Goal: Find specific page/section: Find specific page/section

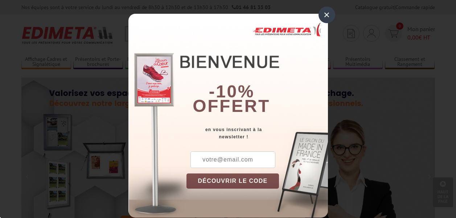
scroll to position [254, 0]
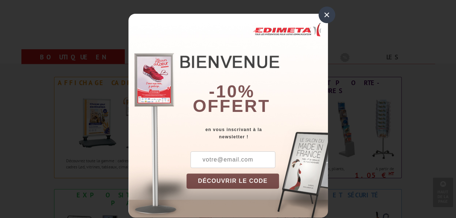
click at [324, 13] on div "×" at bounding box center [327, 15] width 17 height 17
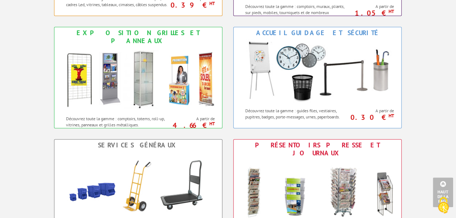
scroll to position [399, 0]
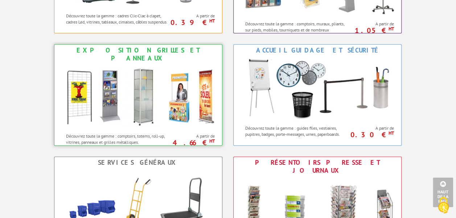
click at [136, 74] on img at bounding box center [138, 96] width 160 height 65
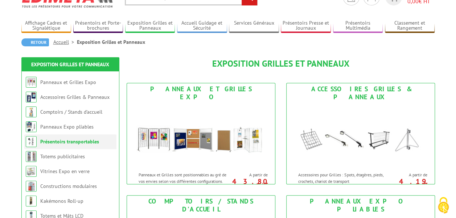
scroll to position [73, 0]
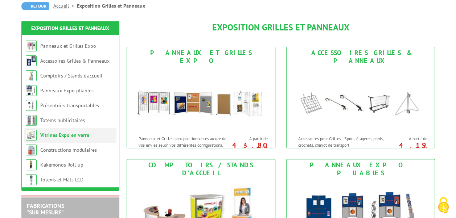
click at [83, 134] on link "Vitrines Expo en verre" at bounding box center [64, 135] width 49 height 7
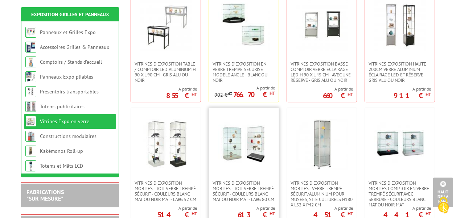
scroll to position [181, 0]
